Goal: Navigation & Orientation: Find specific page/section

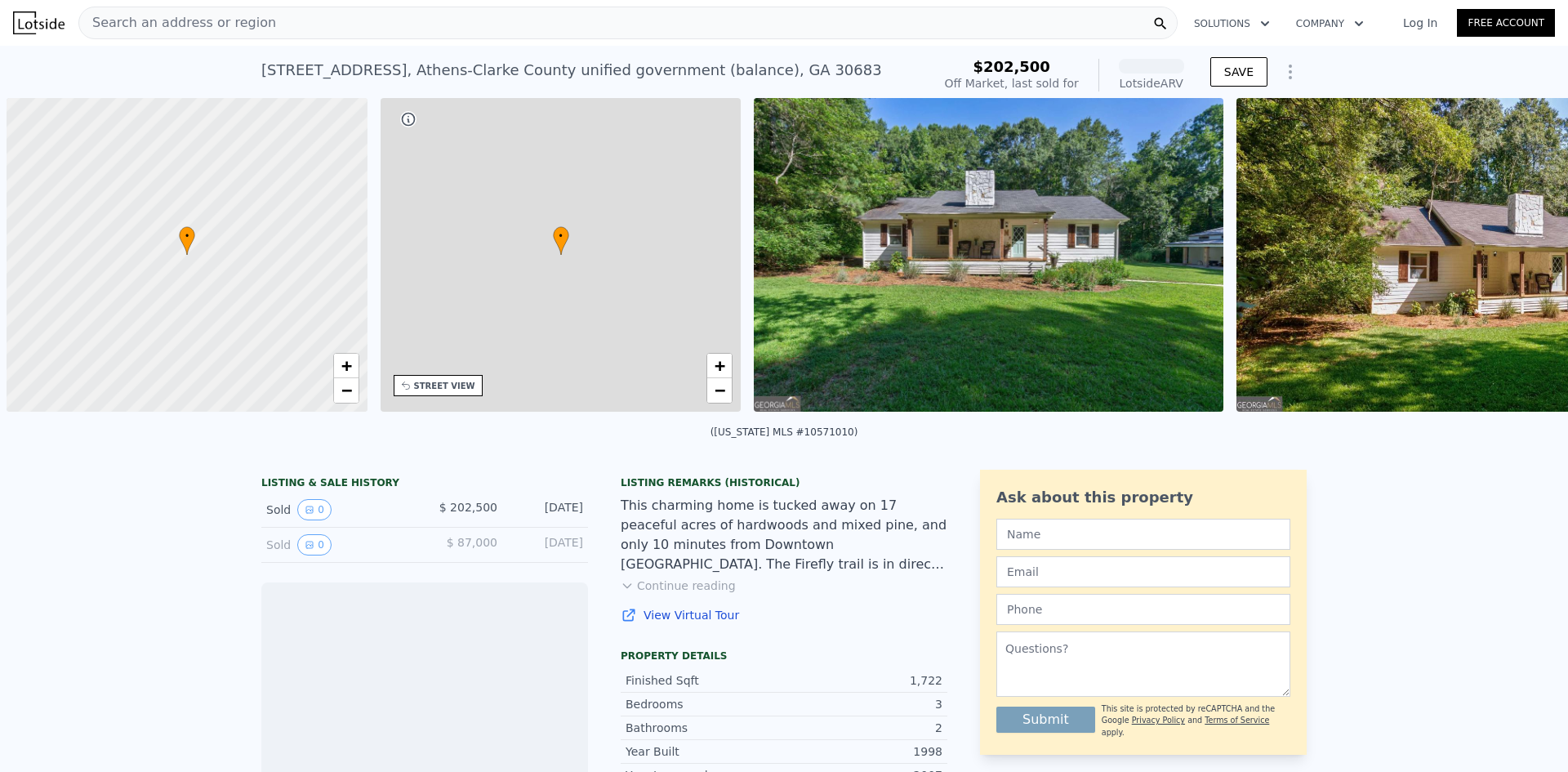
scroll to position [0, 7]
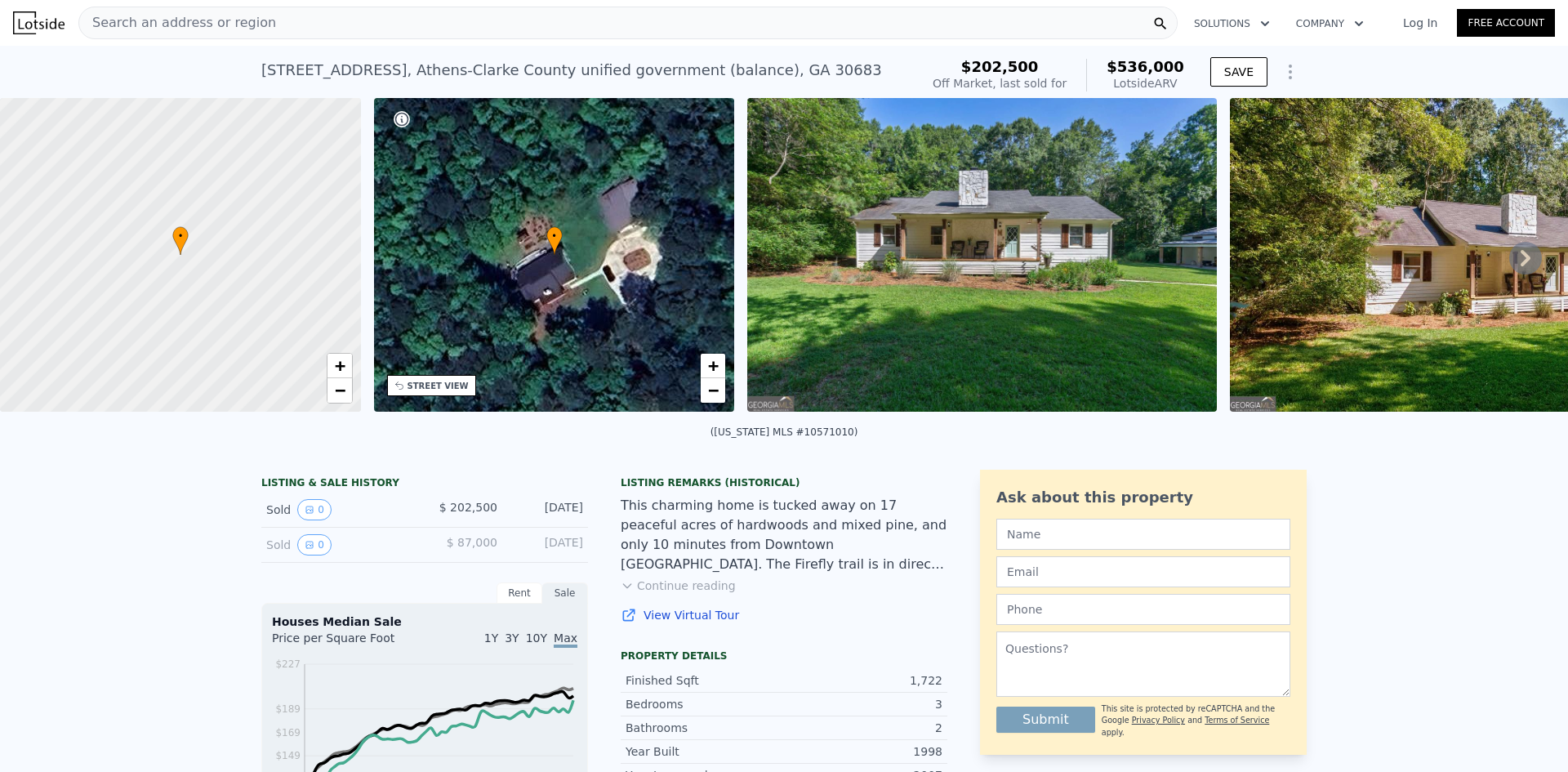
click at [1515, 254] on icon at bounding box center [1526, 258] width 33 height 33
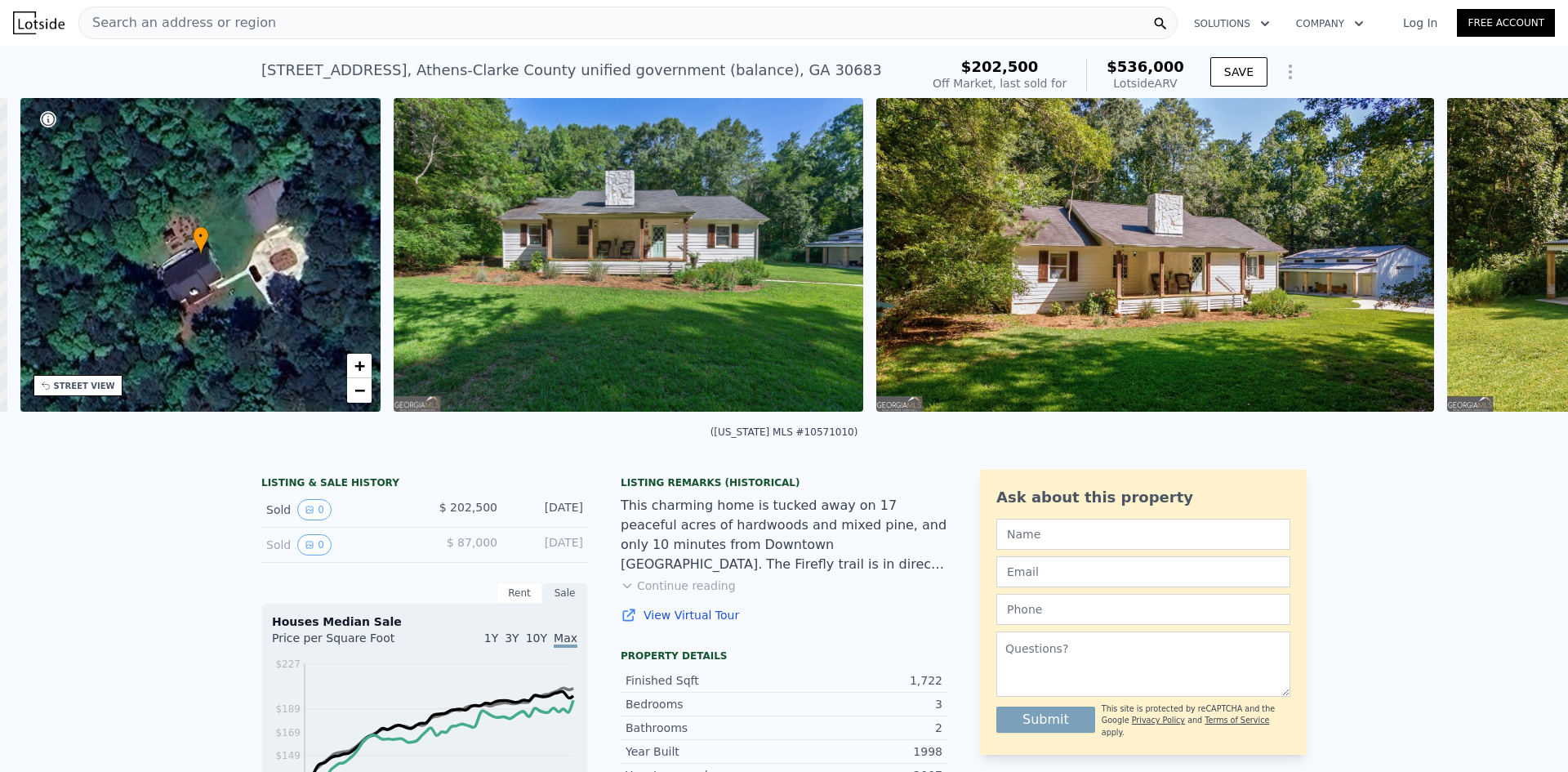
scroll to position [0, 380]
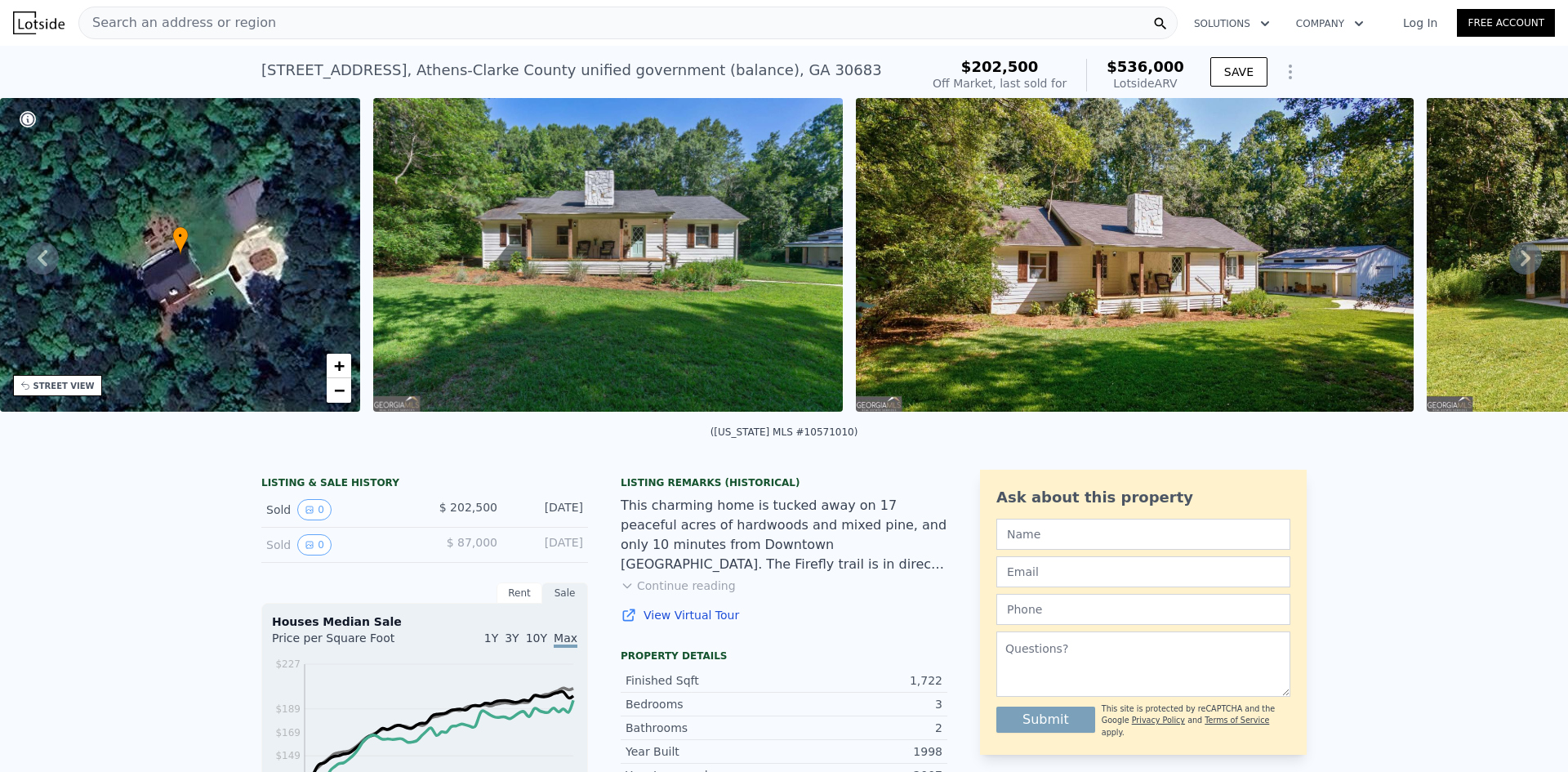
click at [1518, 255] on icon at bounding box center [1526, 258] width 33 height 33
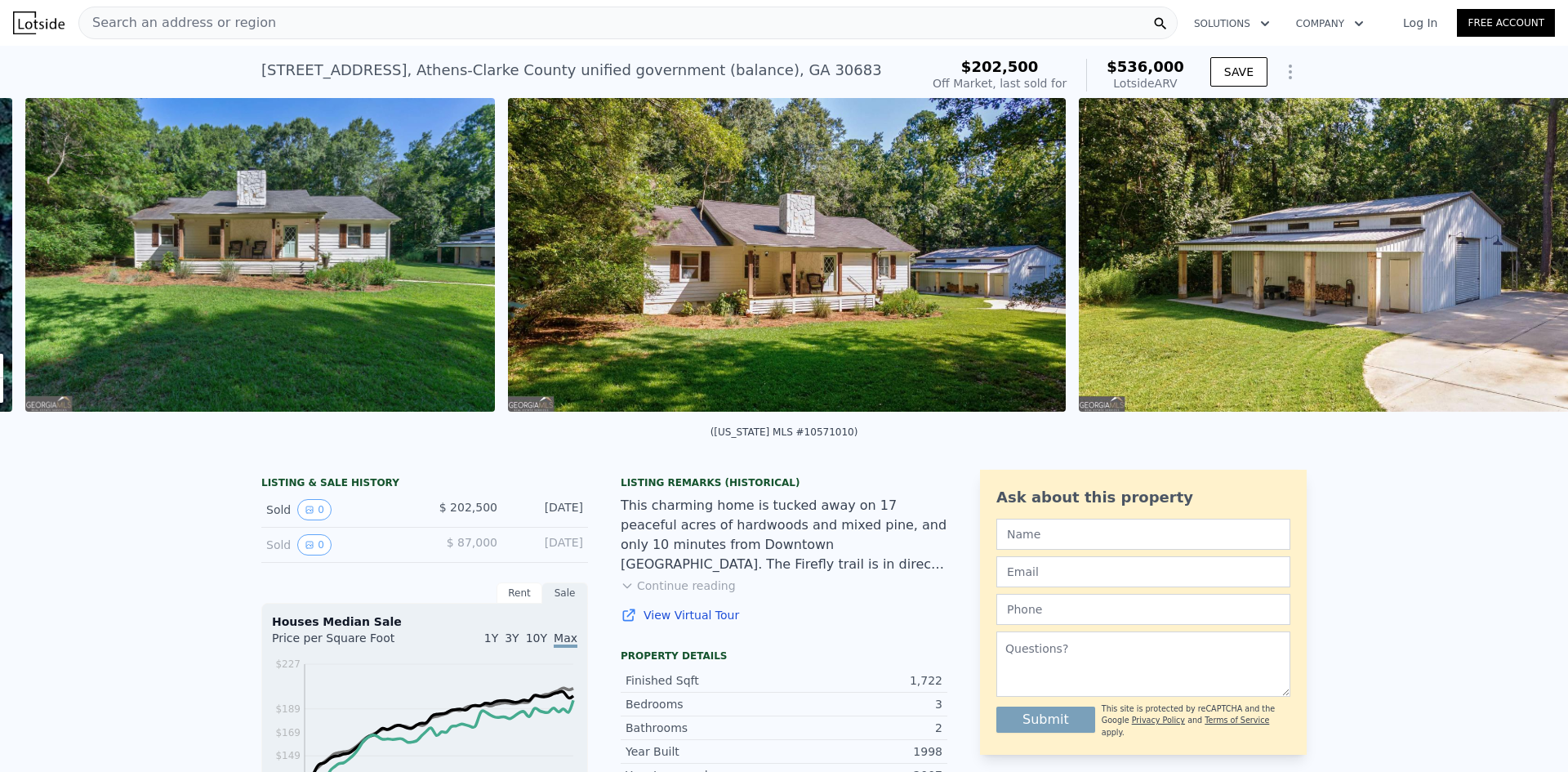
scroll to position [0, 747]
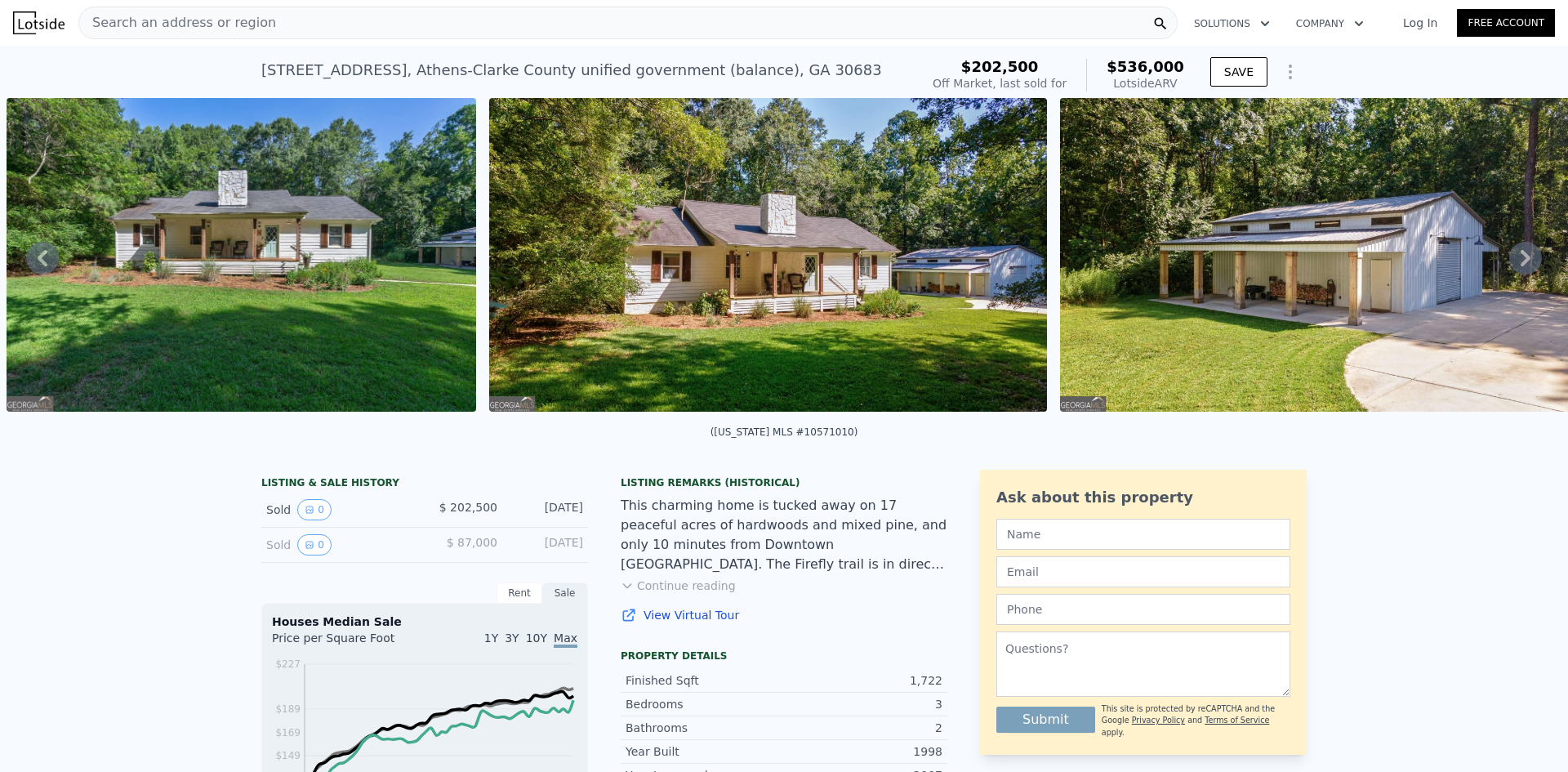
click at [1518, 260] on icon at bounding box center [1526, 258] width 33 height 33
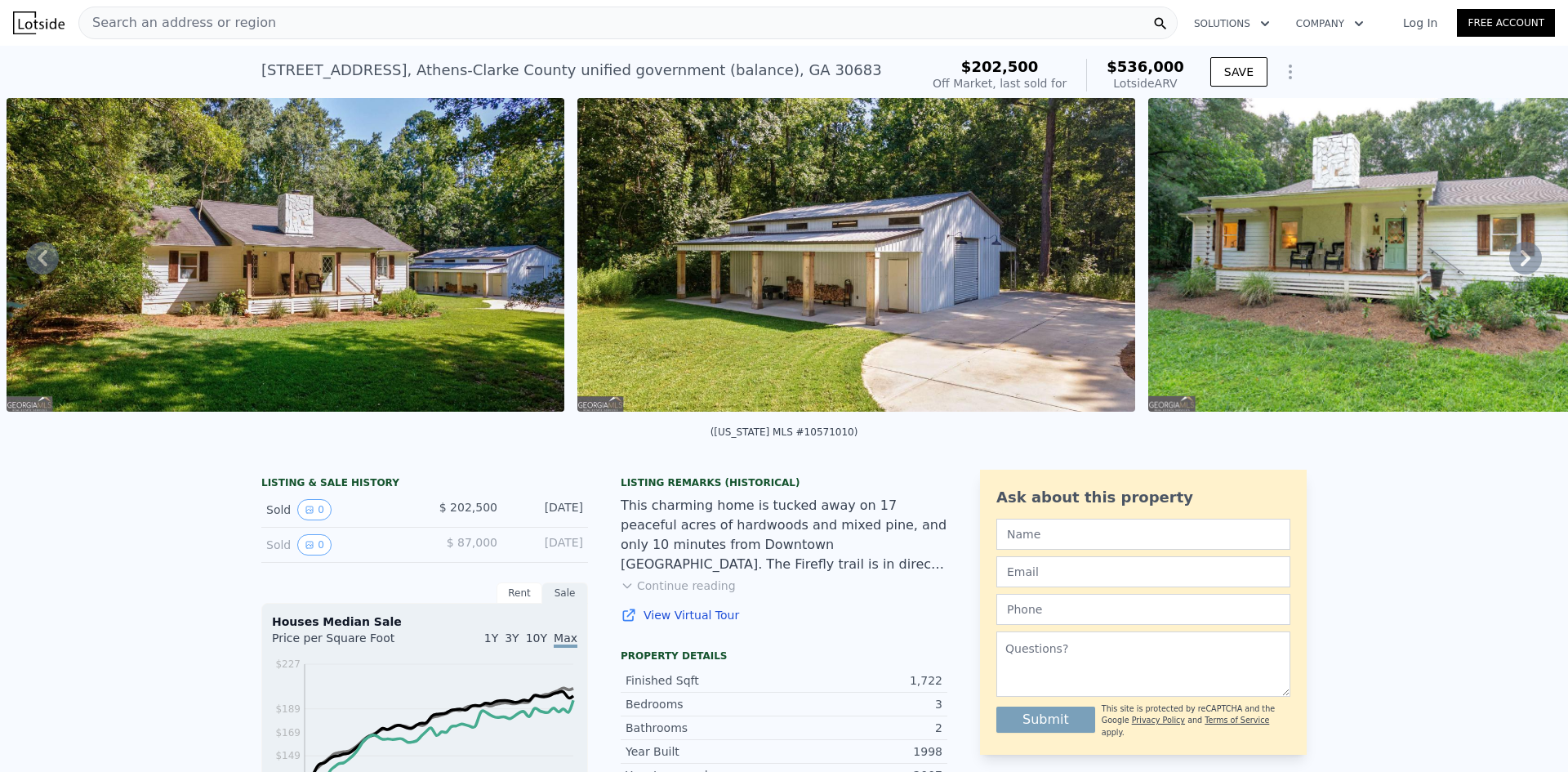
click at [1518, 260] on icon at bounding box center [1526, 258] width 33 height 33
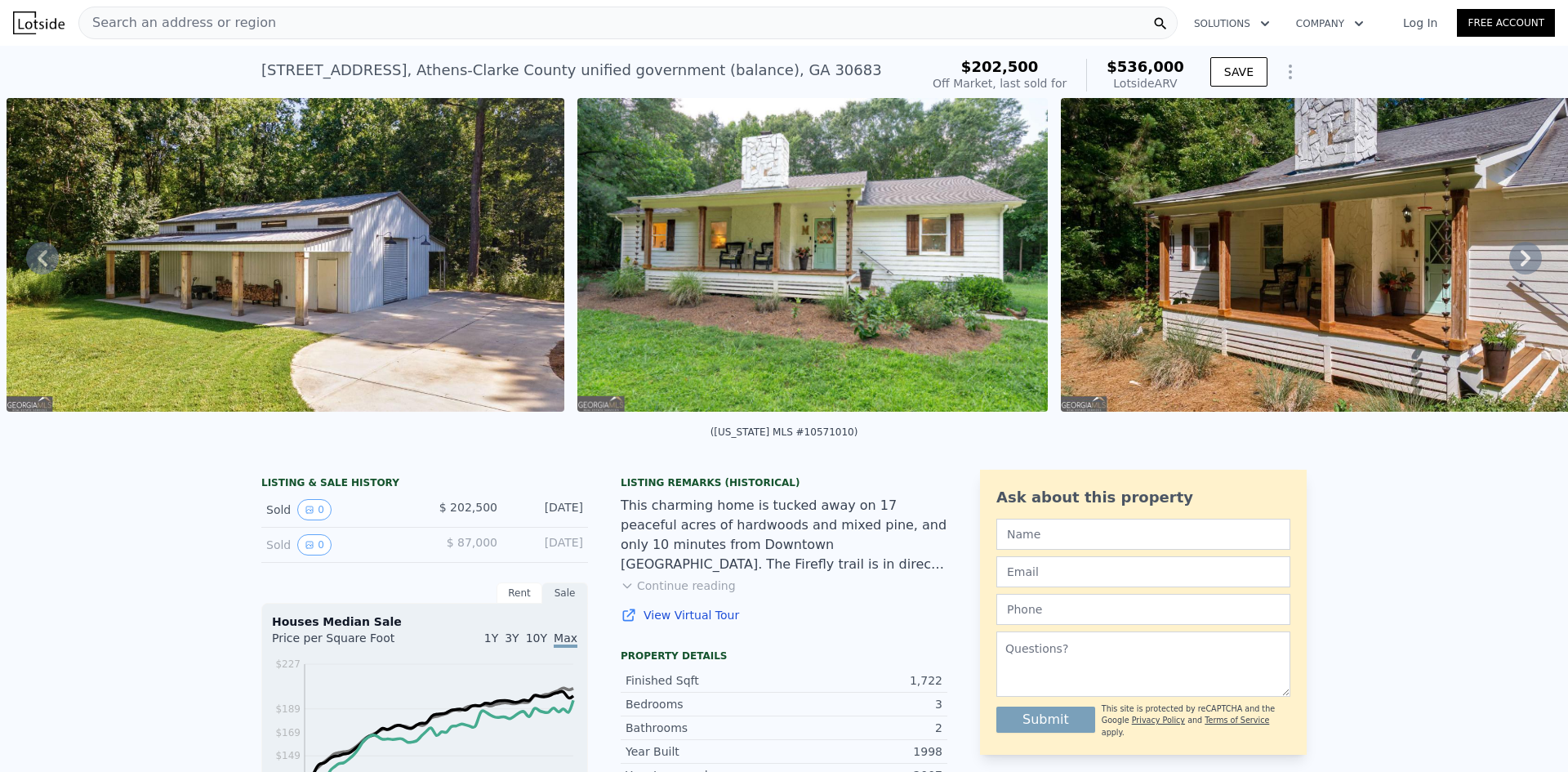
click at [1518, 260] on icon at bounding box center [1526, 258] width 33 height 33
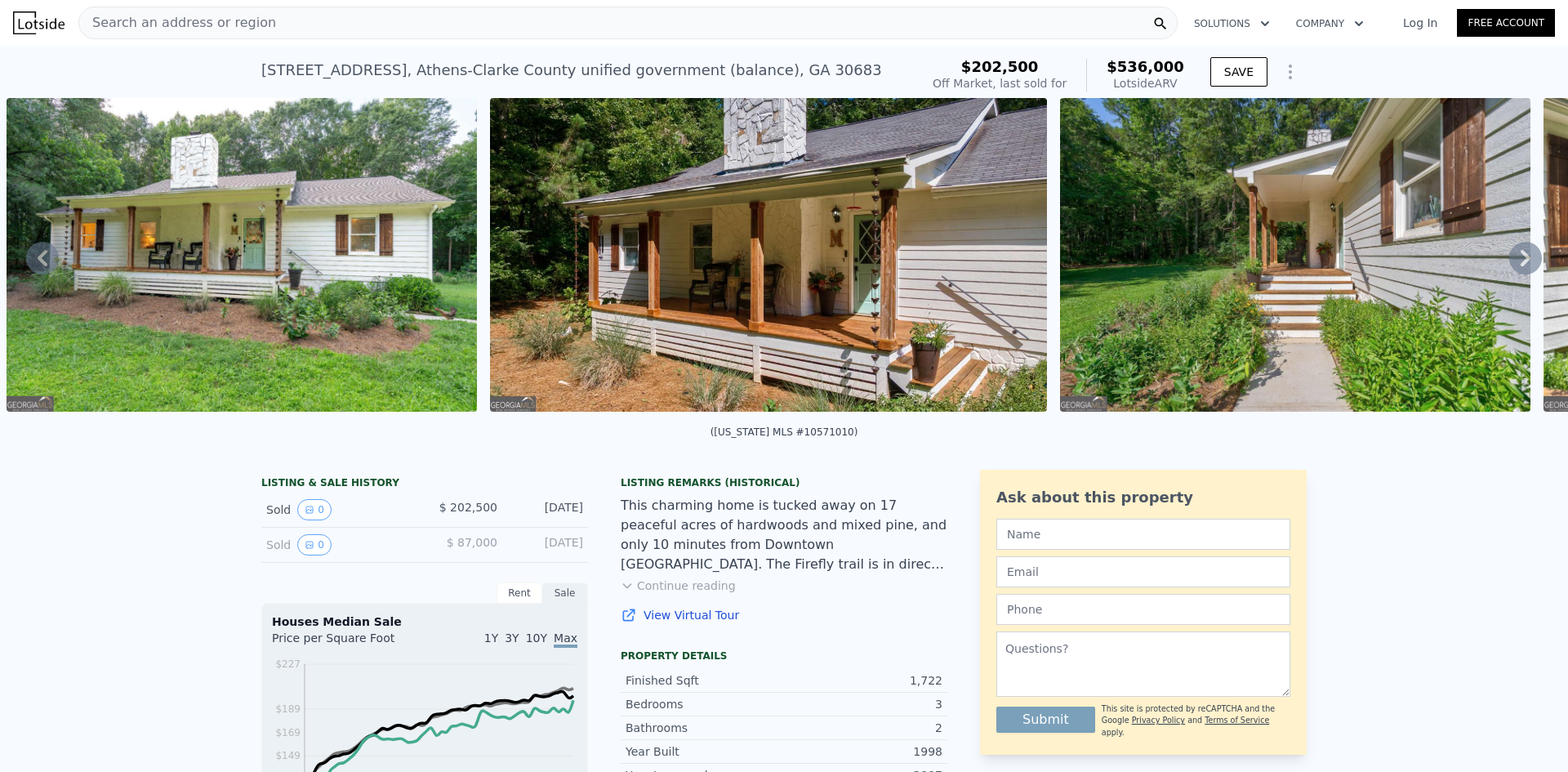
click at [1518, 260] on icon at bounding box center [1526, 258] width 33 height 33
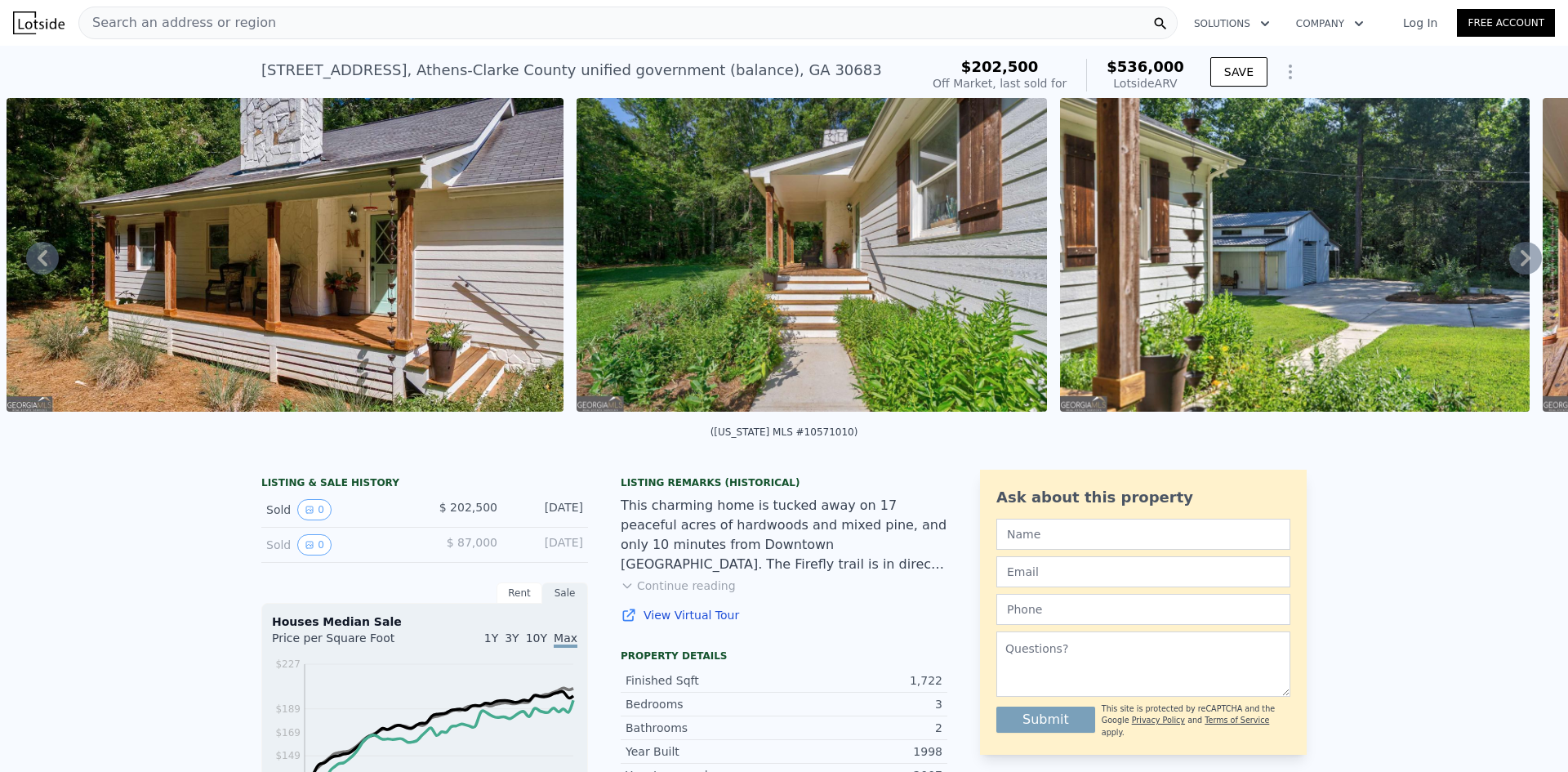
click at [1518, 260] on icon at bounding box center [1526, 258] width 33 height 33
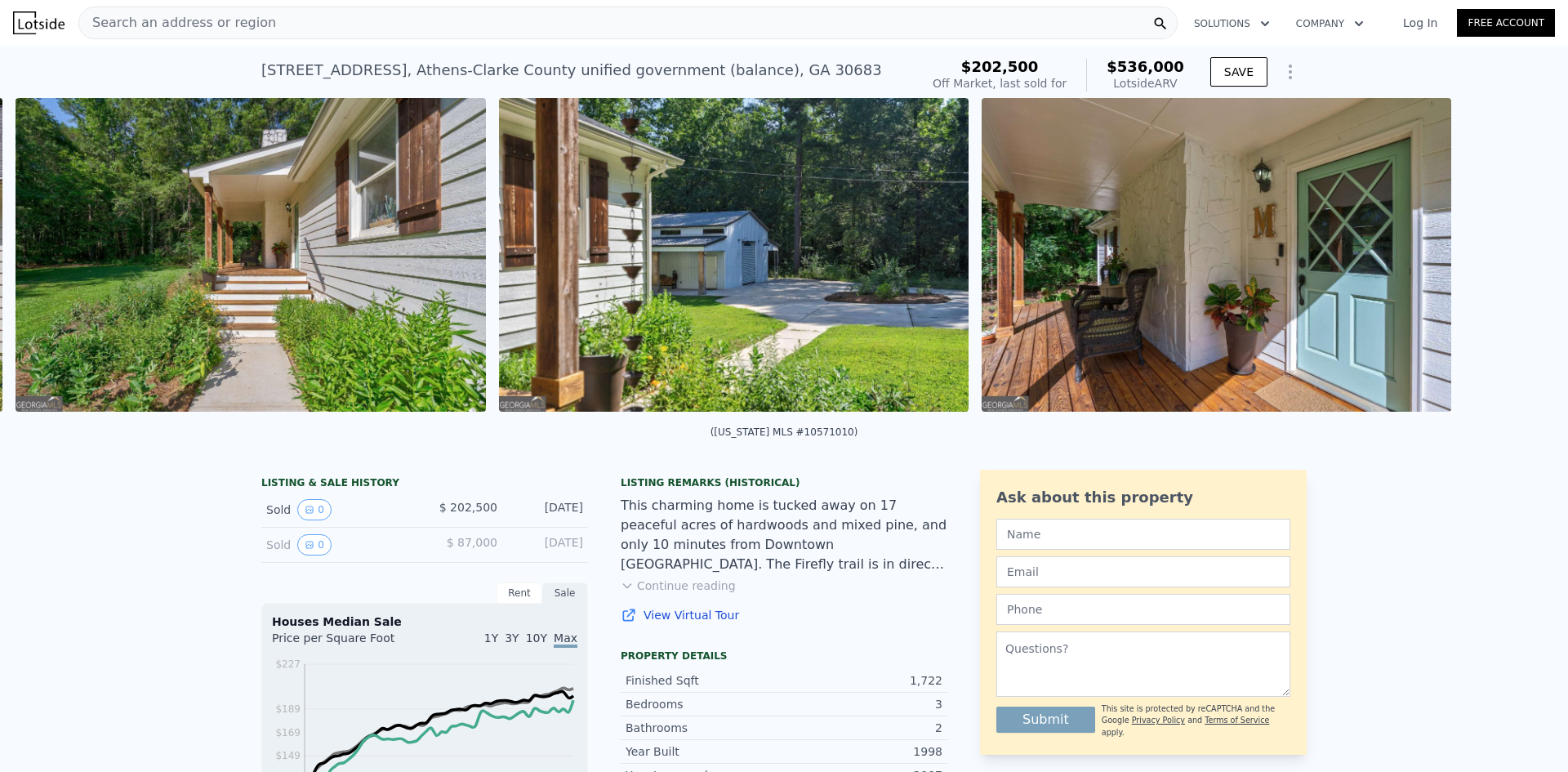
scroll to position [0, 3425]
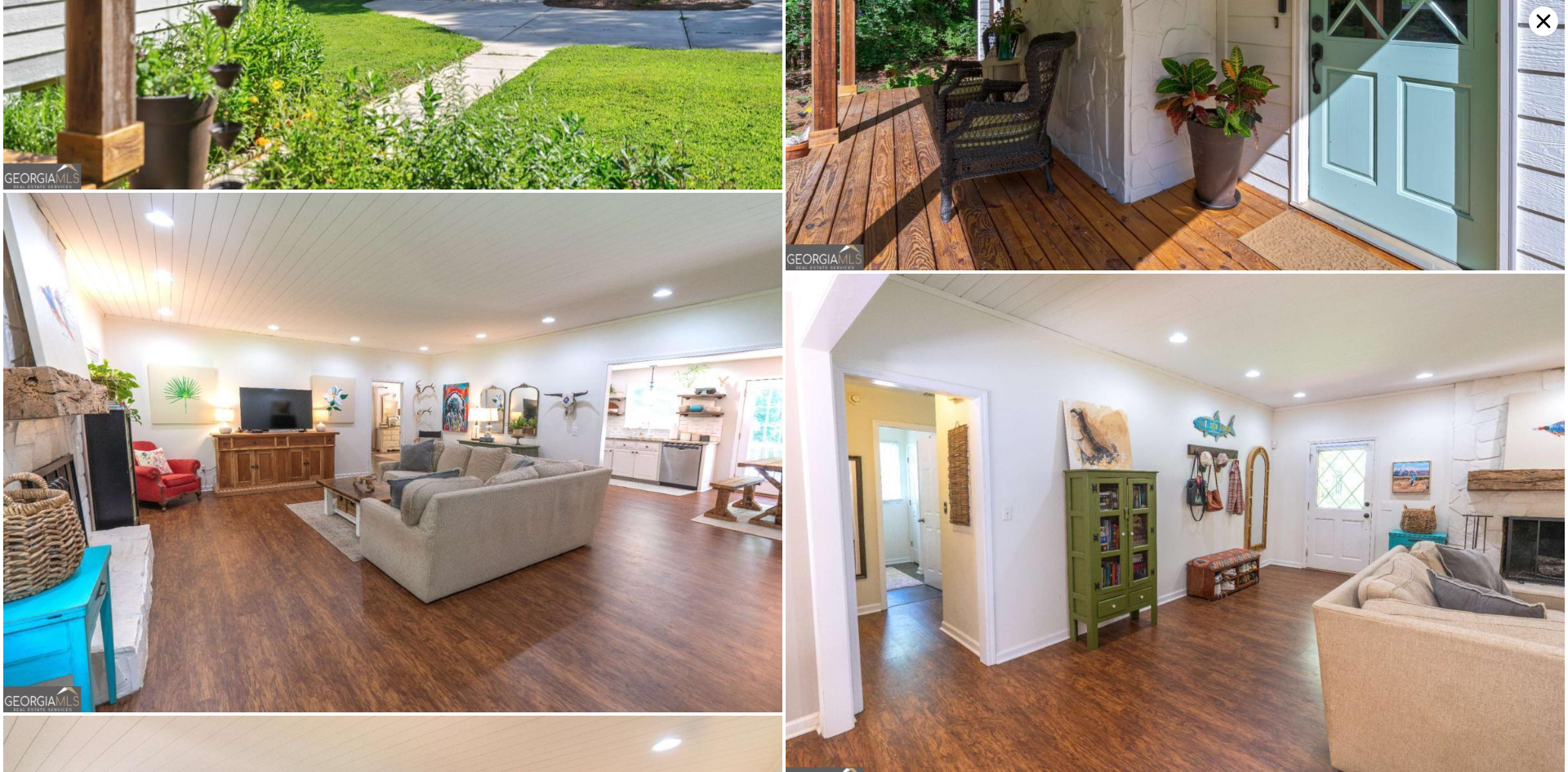
scroll to position [1916, 0]
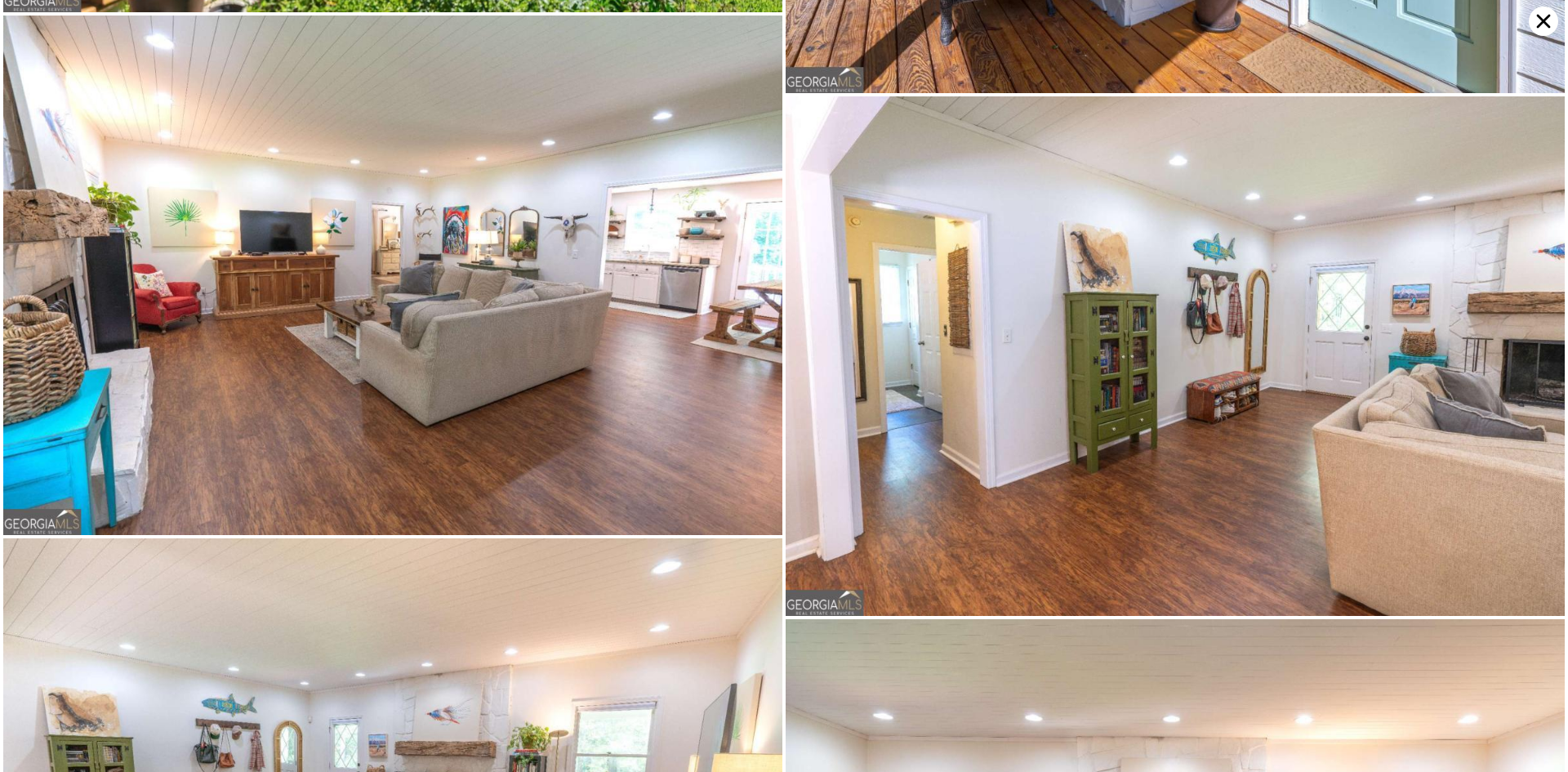
click at [1550, 23] on icon at bounding box center [1543, 22] width 29 height 29
